Goal: Transaction & Acquisition: Subscribe to service/newsletter

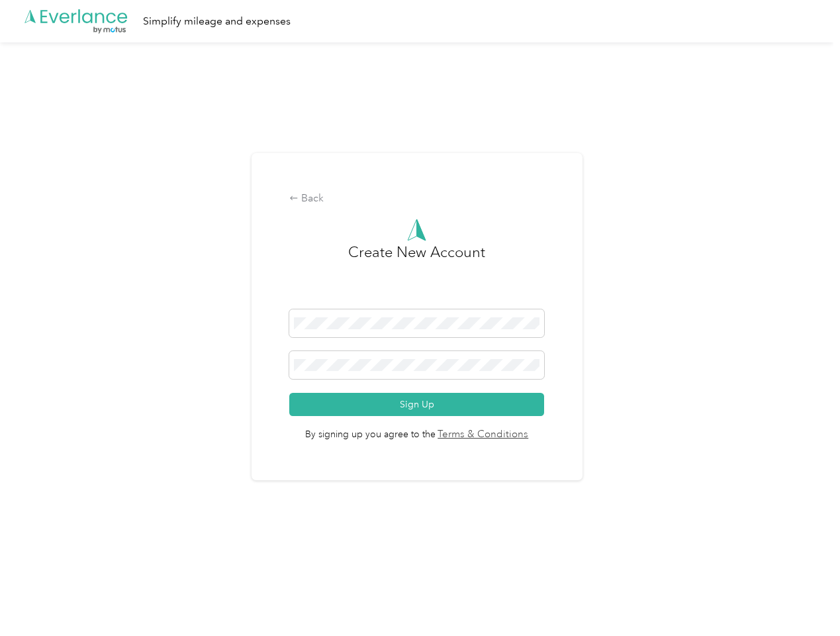
click at [420, 301] on h3 "Create New Account" at bounding box center [416, 275] width 137 height 68
click at [420, 21] on div ".cls-1 { fill: #00adee; } .cls-2 { fill: #fff; } .cls-3 { fill: #707372; } .cls…" at bounding box center [417, 21] width 834 height 42
click at [420, 199] on div "Back" at bounding box center [416, 199] width 255 height 16
click at [420, 404] on button "Sign Up" at bounding box center [416, 404] width 255 height 23
